Goal: Contribute content

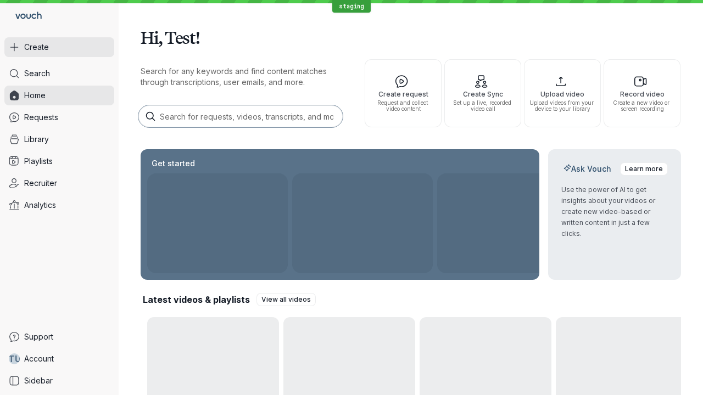
click at [59, 47] on button "Create" at bounding box center [59, 47] width 110 height 20
